Goal: Transaction & Acquisition: Purchase product/service

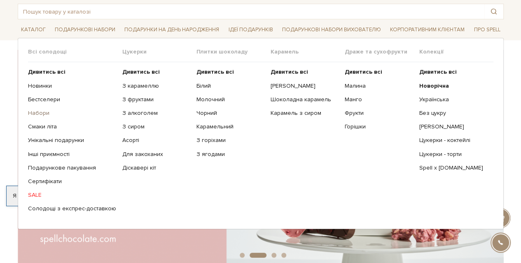
click at [40, 113] on link "Набори" at bounding box center [72, 113] width 88 height 7
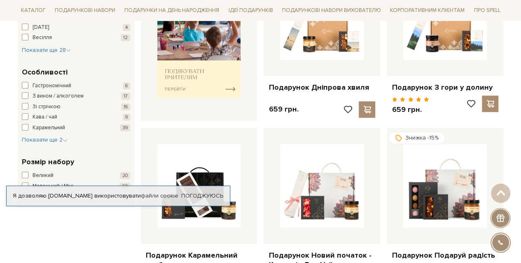
scroll to position [412, 0]
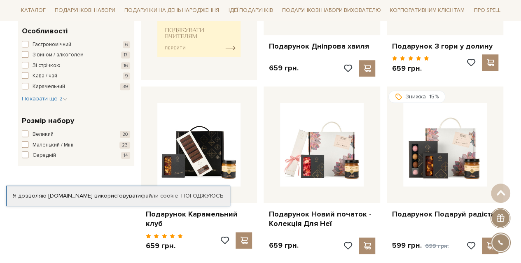
click at [28, 155] on span "button" at bounding box center [25, 155] width 7 height 7
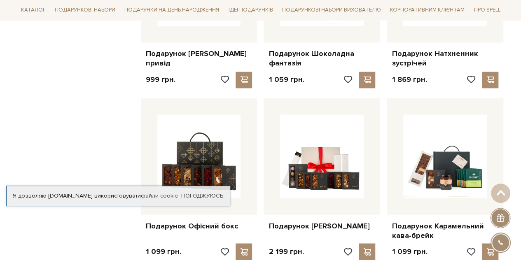
scroll to position [618, 0]
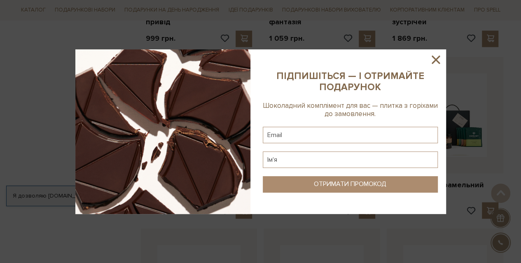
click at [435, 61] on icon at bounding box center [436, 60] width 14 height 14
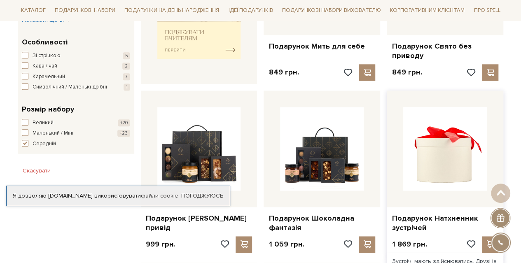
scroll to position [330, 0]
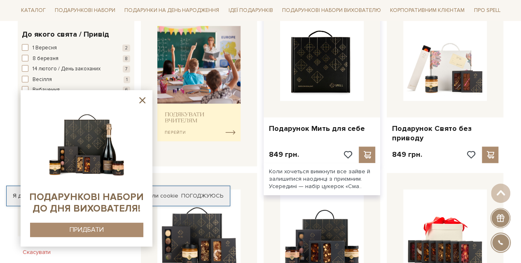
click at [316, 67] on img at bounding box center [322, 59] width 84 height 84
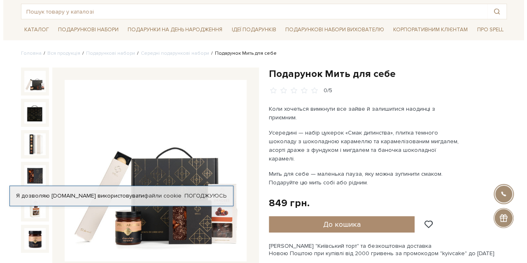
scroll to position [82, 0]
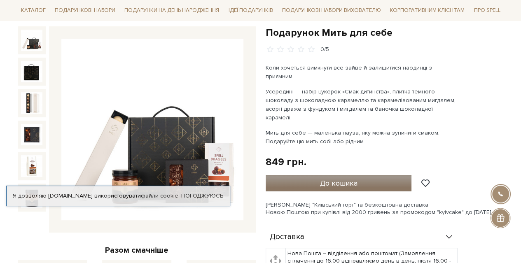
click at [352, 179] on span "До кошика" at bounding box center [339, 183] width 38 height 9
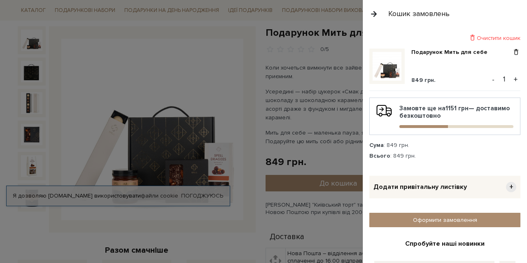
click at [512, 75] on button "+" at bounding box center [515, 79] width 9 height 12
click at [513, 77] on button "+" at bounding box center [515, 79] width 9 height 12
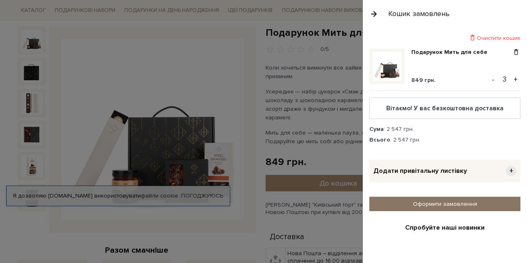
click at [458, 200] on link "Оформити замовлення" at bounding box center [445, 204] width 151 height 14
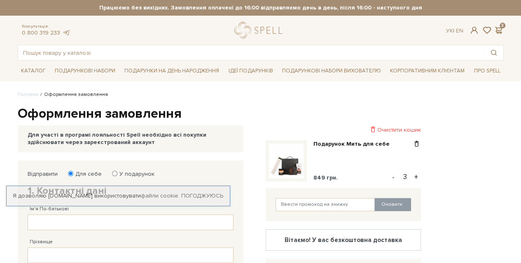
scroll to position [82, 0]
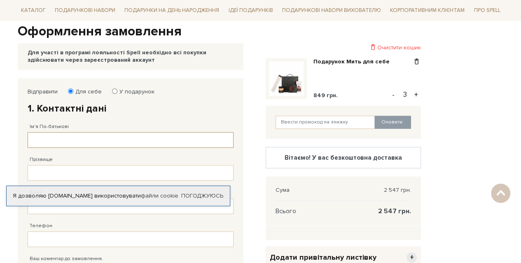
click at [192, 140] on input "Ім'я По-батькові" at bounding box center [131, 140] width 206 height 16
type input "[PERSON_NAME]"
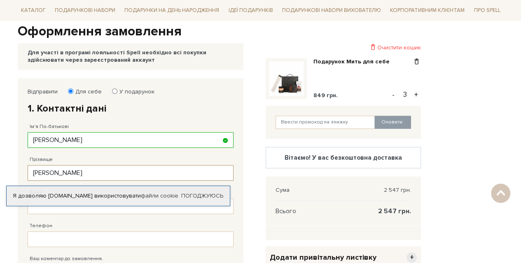
type input "[PERSON_NAME]"
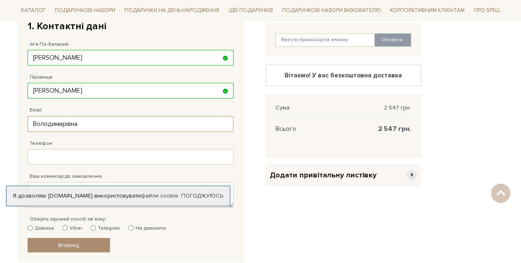
scroll to position [206, 0]
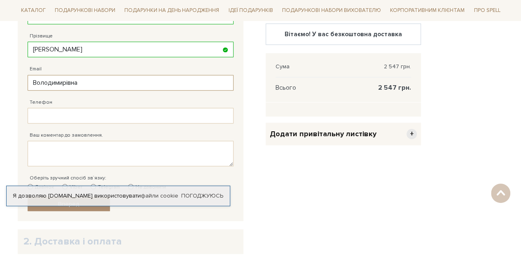
type input "Володимирівна"
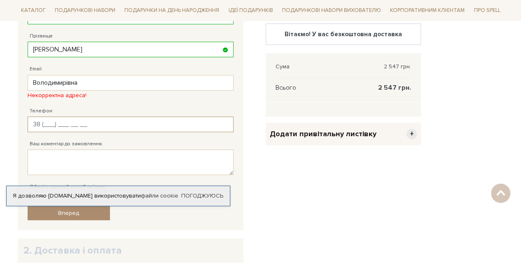
click at [90, 114] on div "Телефон Заповніть поле!" at bounding box center [131, 115] width 206 height 33
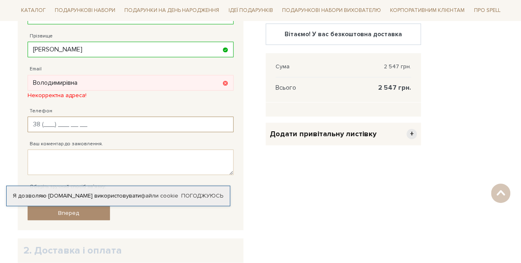
click at [52, 120] on input "Телефон" at bounding box center [131, 125] width 206 height 16
click at [33, 77] on input "Володимирівна" at bounding box center [131, 83] width 206 height 16
click at [86, 83] on input "Володимирівна" at bounding box center [131, 83] width 206 height 16
click at [61, 120] on input "Телефон" at bounding box center [131, 125] width 206 height 16
type input "[PHONE_NUMBER]"
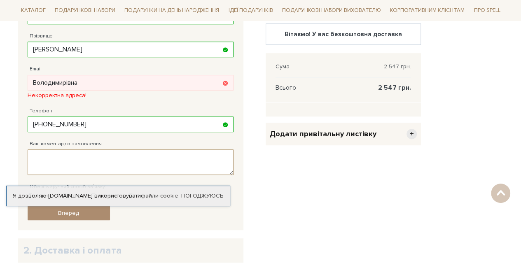
click at [67, 162] on textarea "Ваш коментар до замовлення." at bounding box center [131, 163] width 206 height 26
click at [92, 87] on input "Володимирівна" at bounding box center [131, 83] width 206 height 16
click at [227, 92] on div "Адрес уже зареєстровано! Некорректна адреса!" at bounding box center [131, 95] width 206 height 7
click at [223, 92] on div "Адрес уже зареєстровано! Некорректна адреса!" at bounding box center [131, 95] width 206 height 7
click at [225, 92] on div "Адрес уже зареєстровано! Некорректна адреса!" at bounding box center [131, 95] width 206 height 7
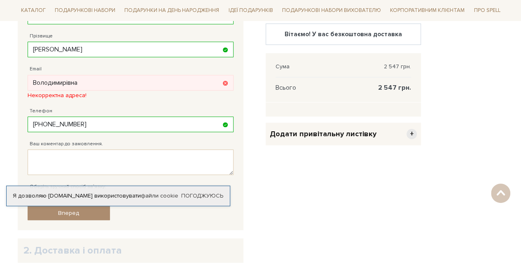
click at [243, 85] on div "Відправити Для себе У подарунок 1. Контактні дані Ім'я По-батькові Шебуренкова …" at bounding box center [131, 93] width 226 height 276
click at [153, 80] on input "Володимирівна" at bounding box center [131, 83] width 206 height 16
type input "[EMAIL_ADDRESS][DOMAIN_NAME]"
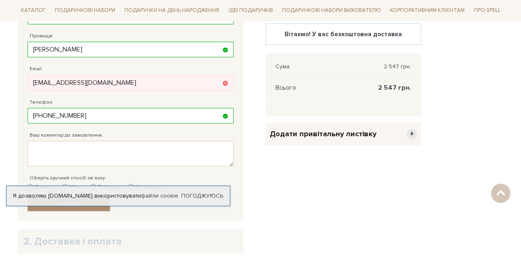
click at [239, 98] on div "Відправити Для себе У подарунок 1. Контактні дані Ім'я По-батькові Шебуренкова …" at bounding box center [131, 88] width 226 height 267
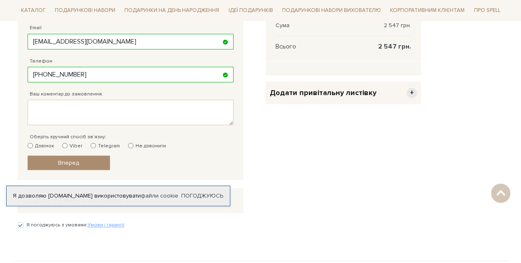
scroll to position [288, 0]
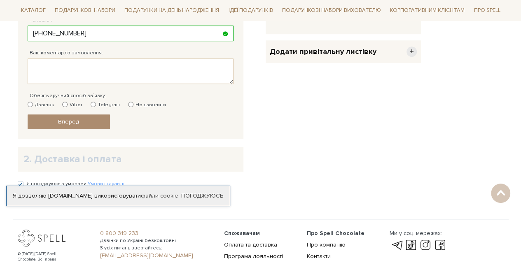
click at [40, 103] on label "Дзвінок" at bounding box center [41, 104] width 26 height 7
click at [33, 103] on input "Дзвінок" at bounding box center [30, 104] width 5 height 5
radio input "true"
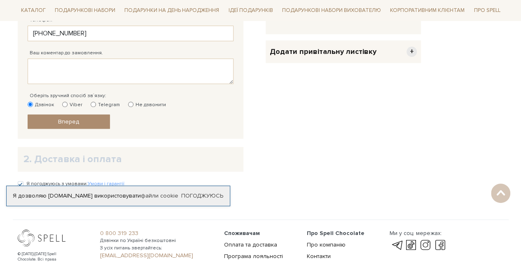
scroll to position [330, 0]
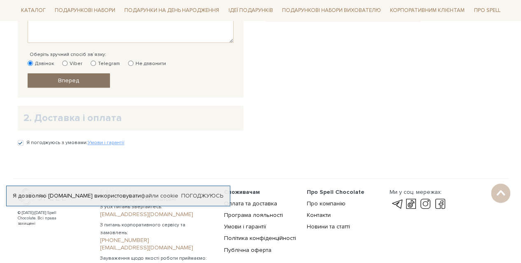
click at [86, 80] on link "Вперед" at bounding box center [69, 80] width 82 height 14
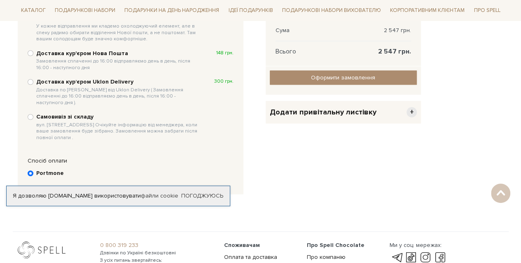
scroll to position [201, 0]
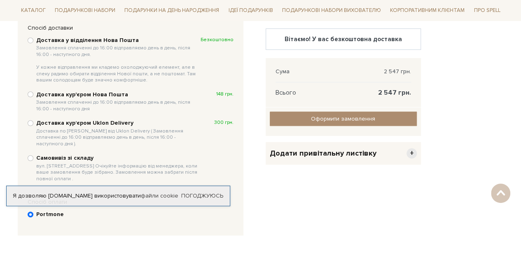
click at [350, 190] on div "Очистити кошик Подарунок Мить для себе 849 грн. - 3 + Оновити Вітаємо! У вас бе…" at bounding box center [343, 102] width 165 height 285
click at [107, 42] on b "Доставка у відділення Нова Пошта Замовлення сплаченні до 16:00 відправляємо ден…" at bounding box center [118, 60] width 164 height 47
click at [33, 42] on input "Доставка у відділення Нова Пошта Замовлення сплаченні до 16:00 відправляємо ден…" at bounding box center [31, 41] width 6 height 6
radio input "true"
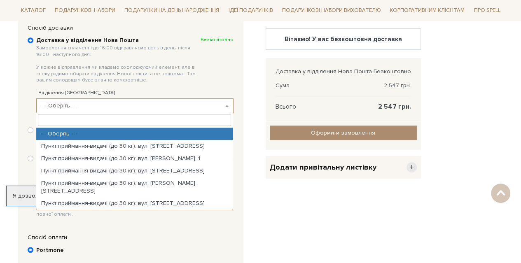
click at [100, 105] on span "--- Оберіть ---" at bounding box center [133, 106] width 182 height 8
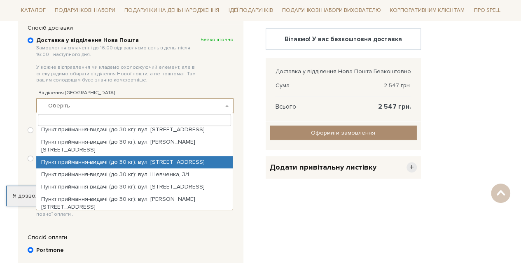
scroll to position [0, 0]
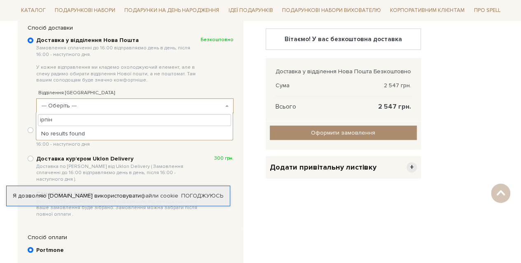
type input "ірпінь"
click at [84, 122] on input "ірпінь" at bounding box center [134, 120] width 193 height 12
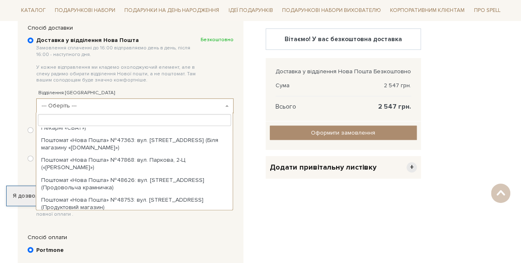
scroll to position [413, 0]
click at [289, 213] on div "Очистити кошик Подарунок Мить для себе 849 грн. - 3 + Оновити Вітаємо! У вас бе…" at bounding box center [343, 120] width 165 height 320
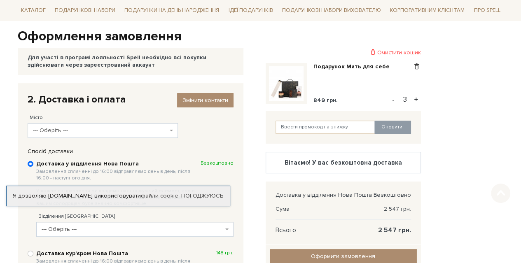
scroll to position [119, 0]
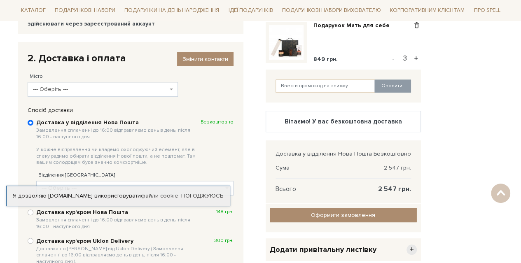
click at [102, 87] on span "--- Оберіть ---" at bounding box center [100, 89] width 135 height 8
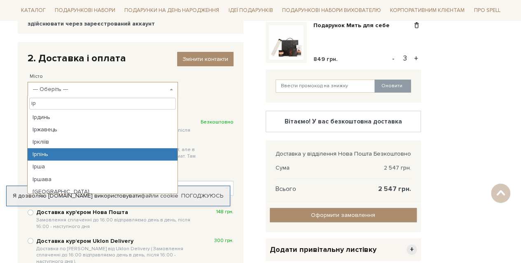
type input "ір"
select select "Ірпінь"
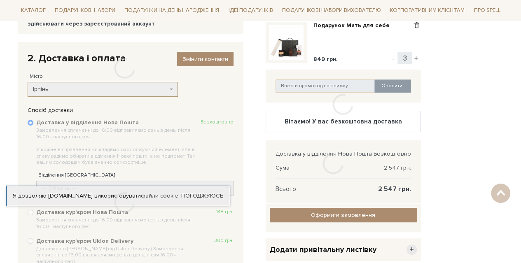
scroll to position [201, 0]
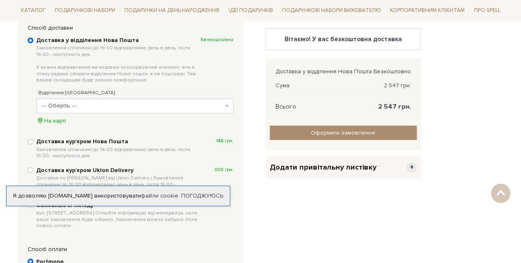
click at [76, 103] on span "--- Оберіть ---" at bounding box center [133, 106] width 182 height 8
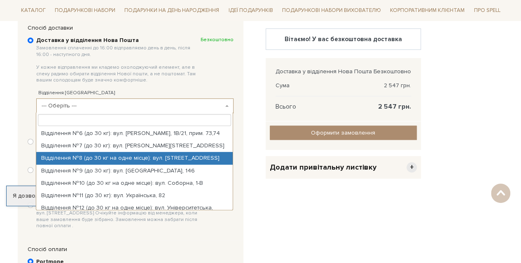
scroll to position [124, 0]
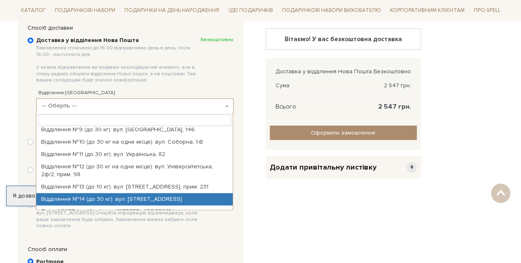
select select "Відділення №14 (до 30 кг): вул. [STREET_ADDRESS]"
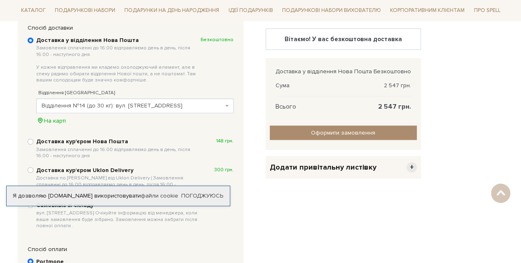
click at [258, 198] on div "Відправити Для себе У подарунок 1. Контактні дані Ім'я По-батькові Шебуренкова …" at bounding box center [137, 126] width 248 height 332
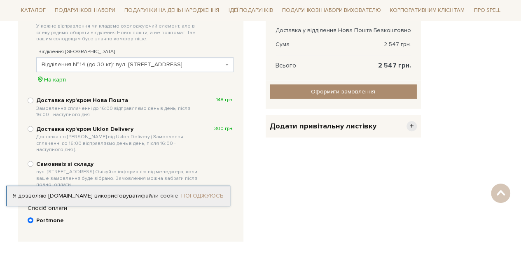
click at [207, 197] on link "Погоджуюсь" at bounding box center [202, 195] width 42 height 7
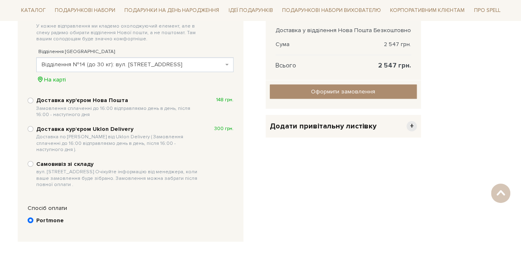
scroll to position [160, 0]
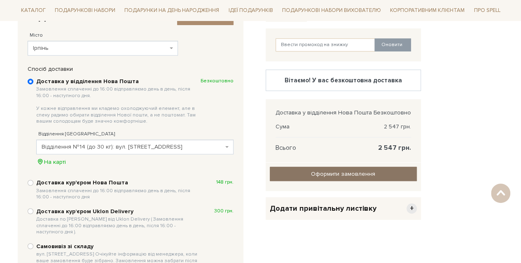
click at [378, 171] on input "Оформити замовлення" at bounding box center [343, 174] width 147 height 14
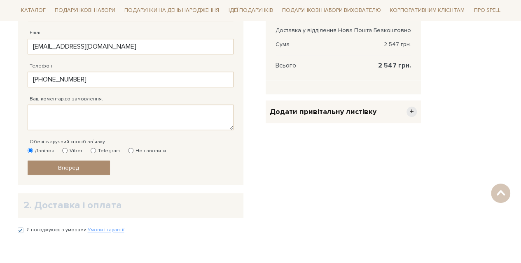
scroll to position [284, 0]
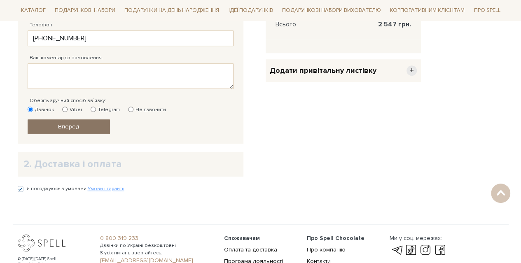
click at [80, 124] on link "Вперед" at bounding box center [69, 127] width 82 height 14
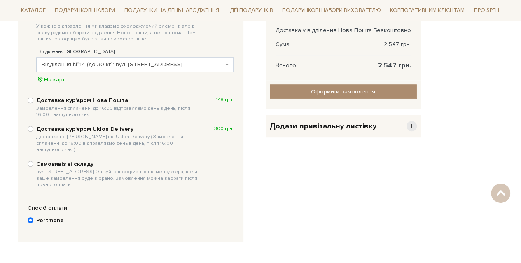
scroll to position [325, 0]
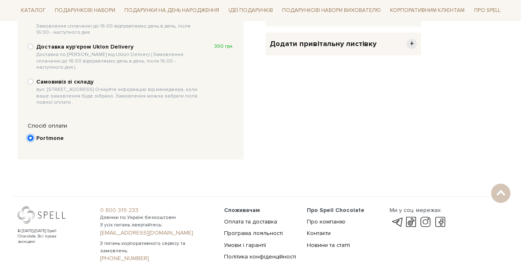
click at [31, 135] on input "Portmone" at bounding box center [31, 138] width 6 height 6
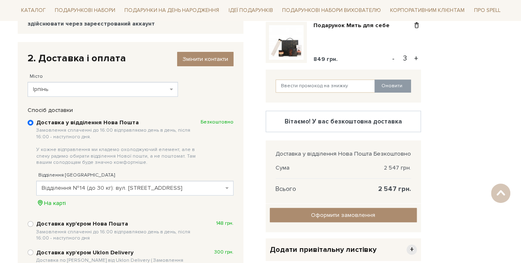
scroll to position [160, 0]
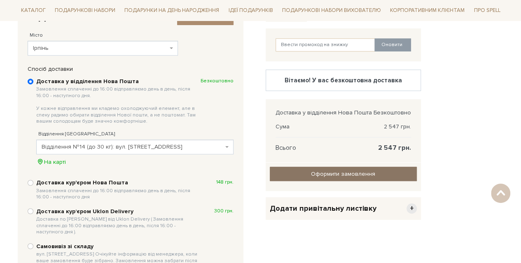
click at [353, 172] on input "Оформити замовлення" at bounding box center [343, 174] width 147 height 14
